Goal: Transaction & Acquisition: Obtain resource

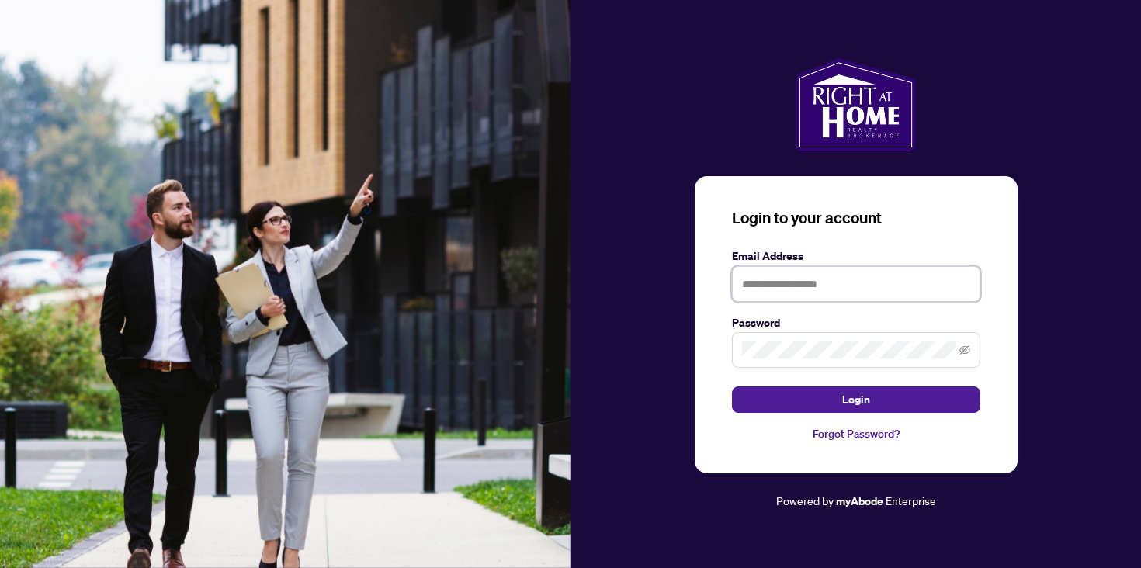
type input "**********"
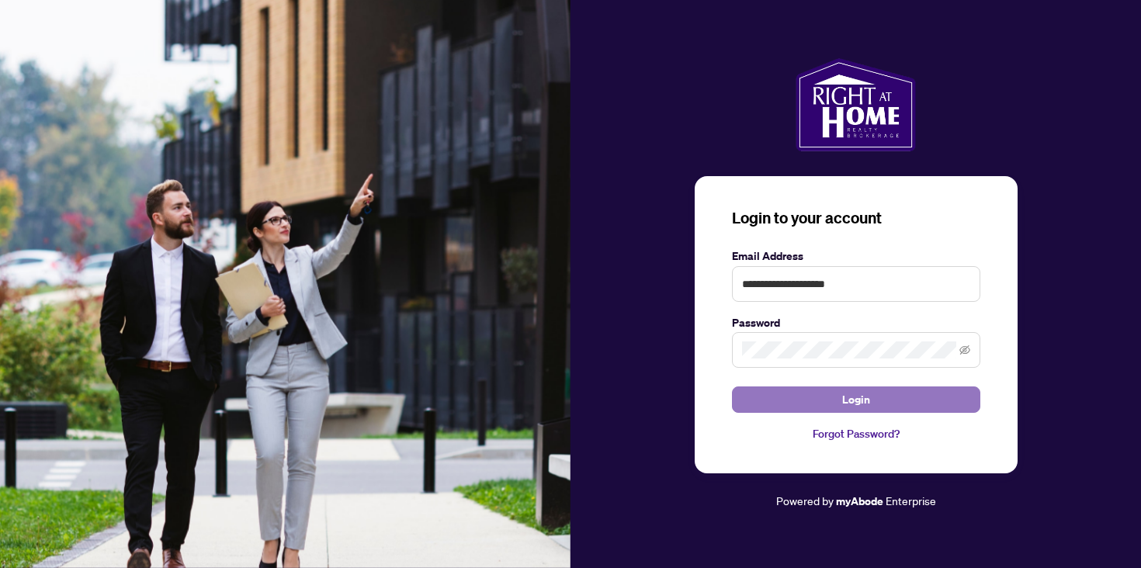
click at [864, 395] on span "Login" at bounding box center [856, 399] width 28 height 25
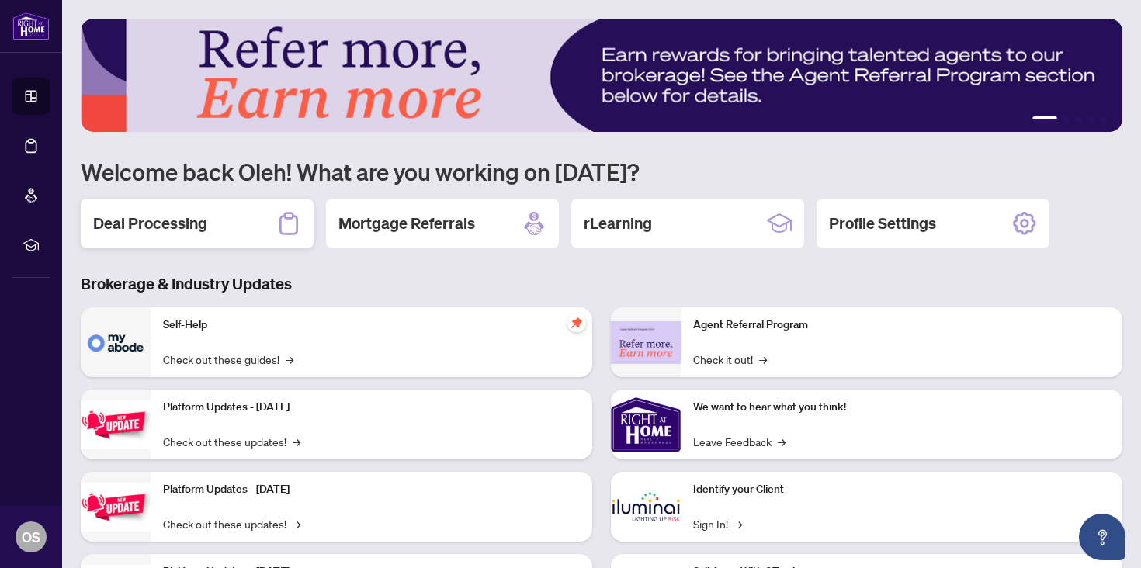
click at [158, 246] on div "Deal Processing" at bounding box center [197, 224] width 233 height 50
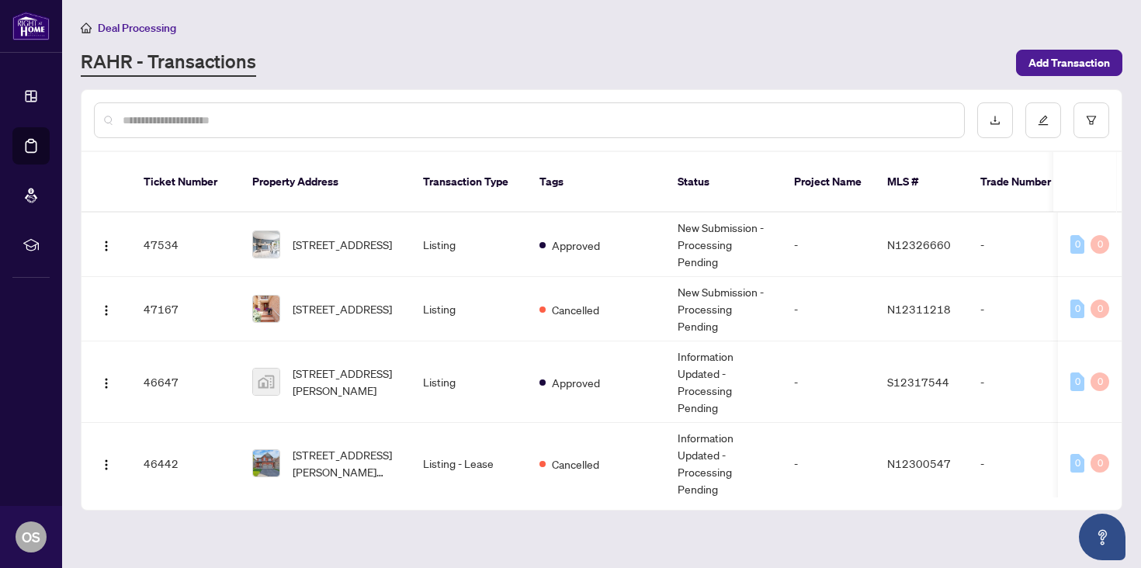
click at [409, 115] on input "text" at bounding box center [537, 120] width 829 height 17
type input "*******"
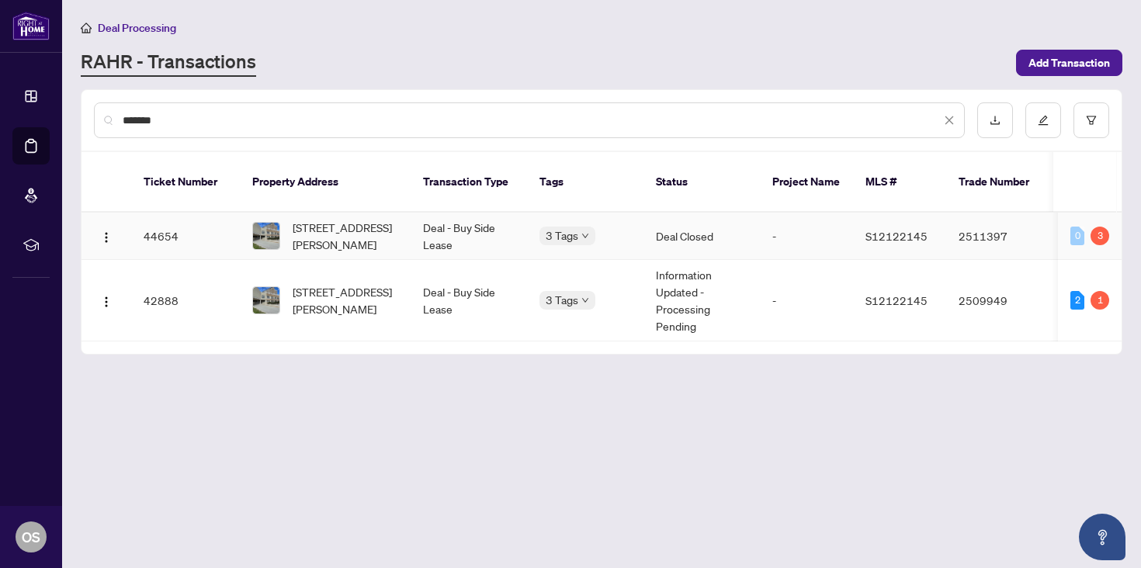
click at [690, 224] on td "Deal Closed" at bounding box center [701, 236] width 116 height 47
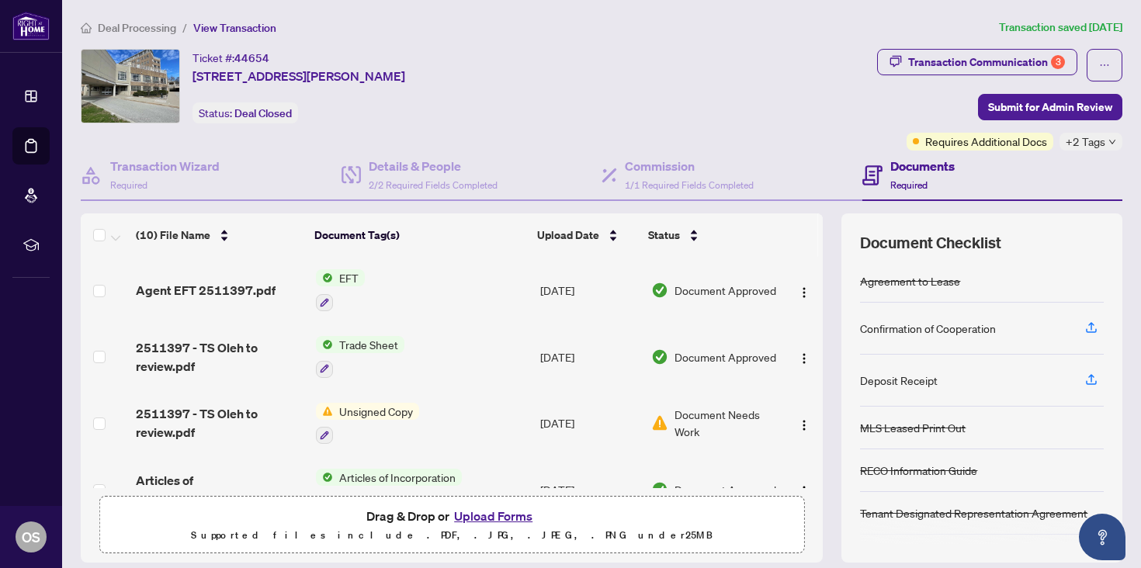
click at [359, 280] on span "EFT" at bounding box center [349, 277] width 32 height 17
click at [336, 277] on span "EFT" at bounding box center [349, 277] width 32 height 17
click at [235, 290] on span "Agent EFT 2511397.pdf" at bounding box center [206, 290] width 140 height 19
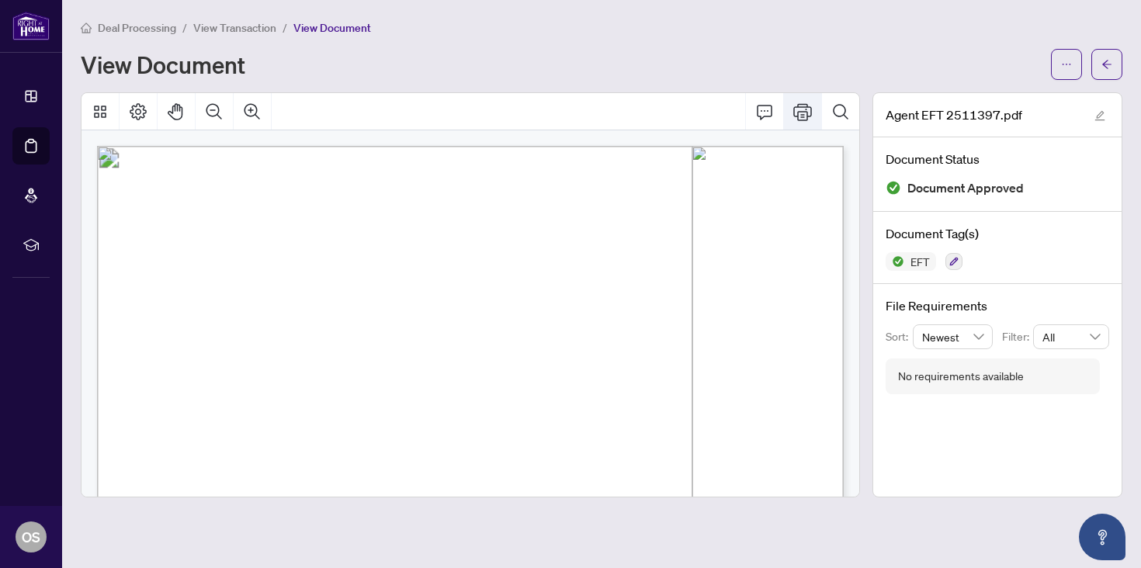
click at [799, 116] on icon "Print" at bounding box center [802, 111] width 19 height 19
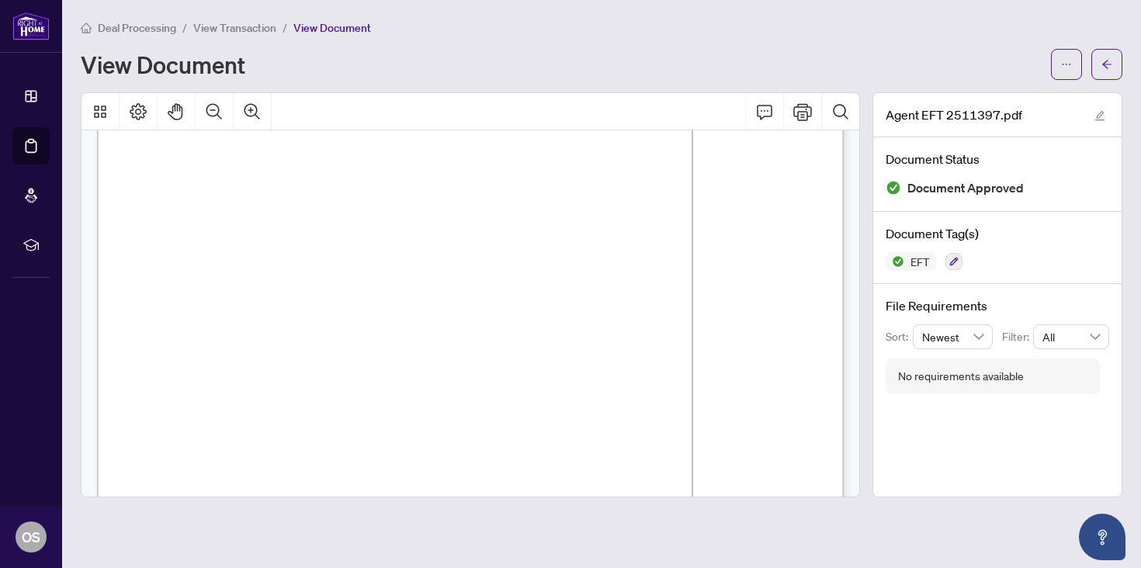
scroll to position [96, 0]
